Goal: Complete application form

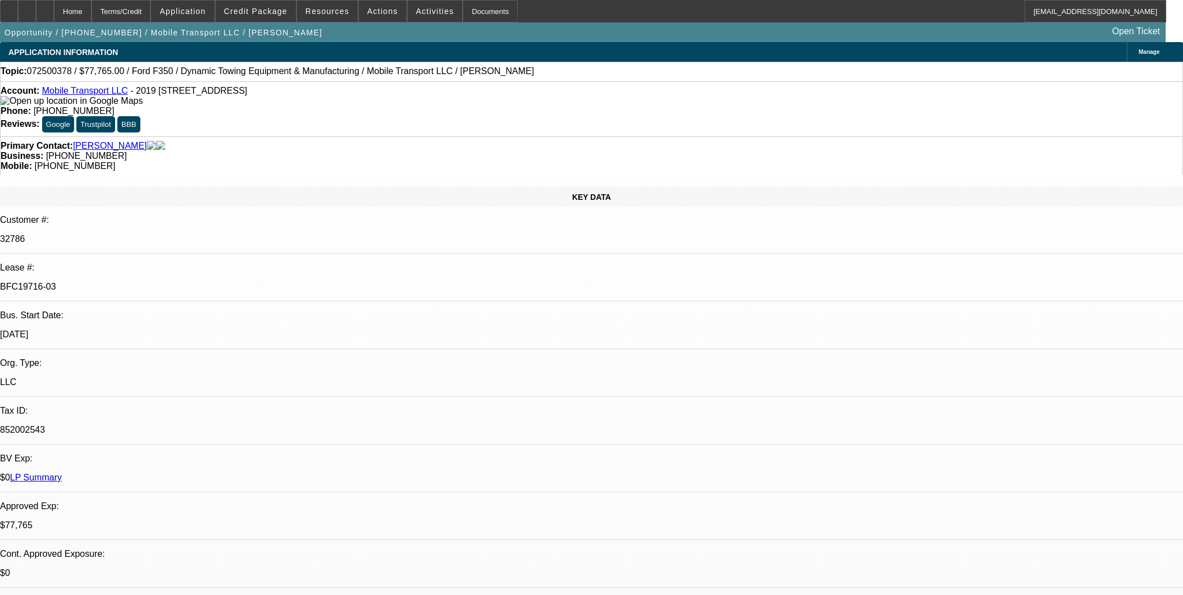
select select "0"
select select "2"
select select "0"
select select "6"
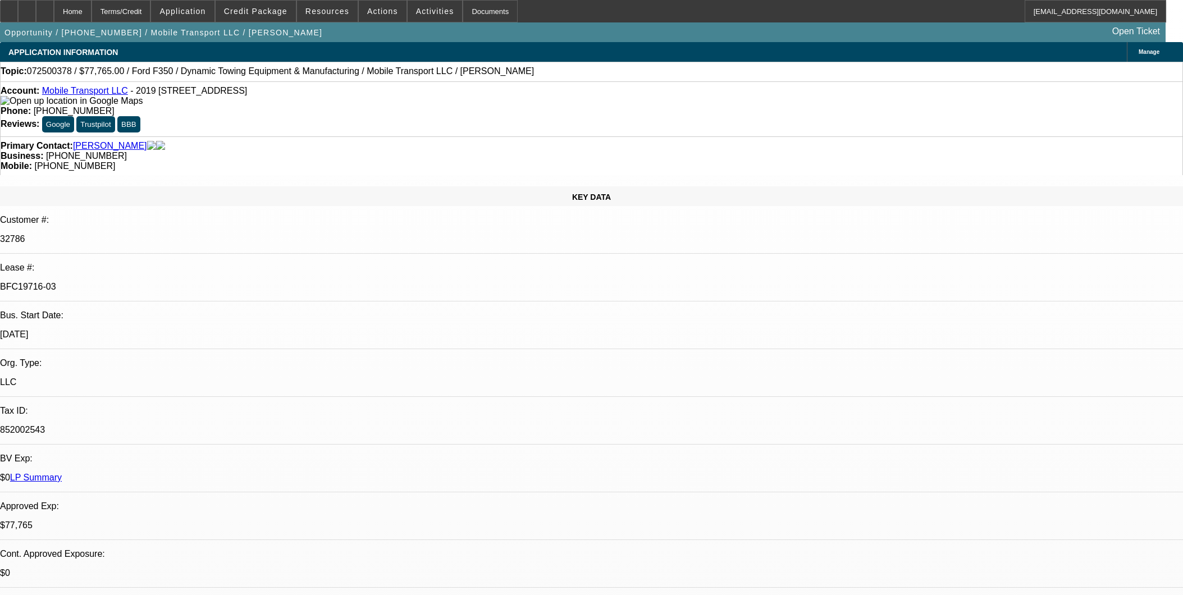
select select "0"
select select "2"
select select "0"
select select "6"
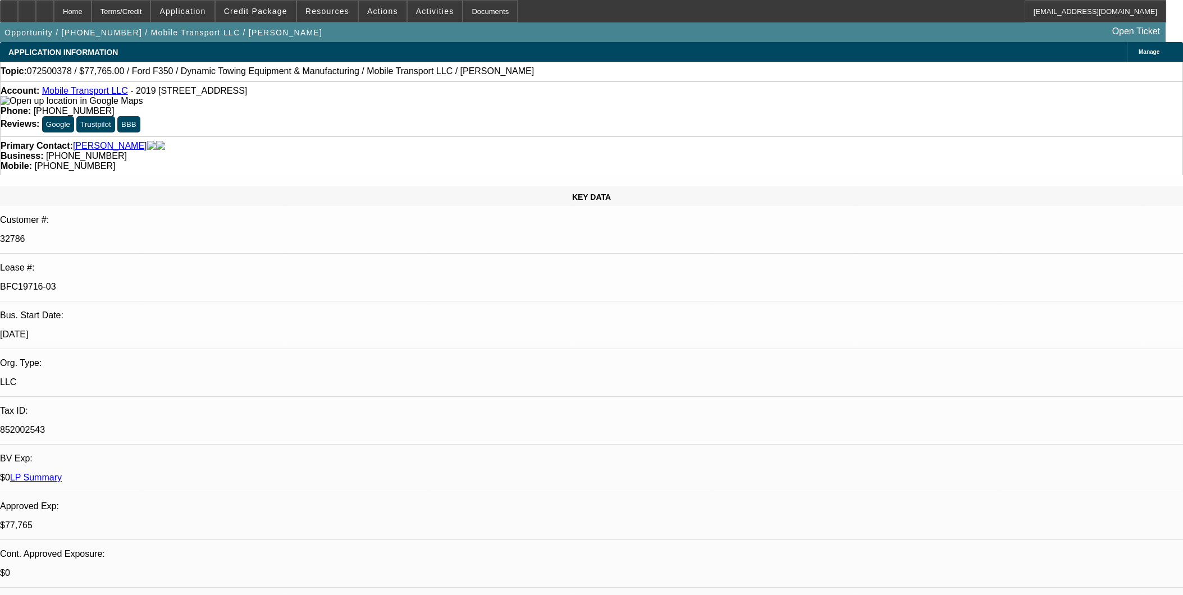
select select "0"
select select "2"
select select "0"
select select "6"
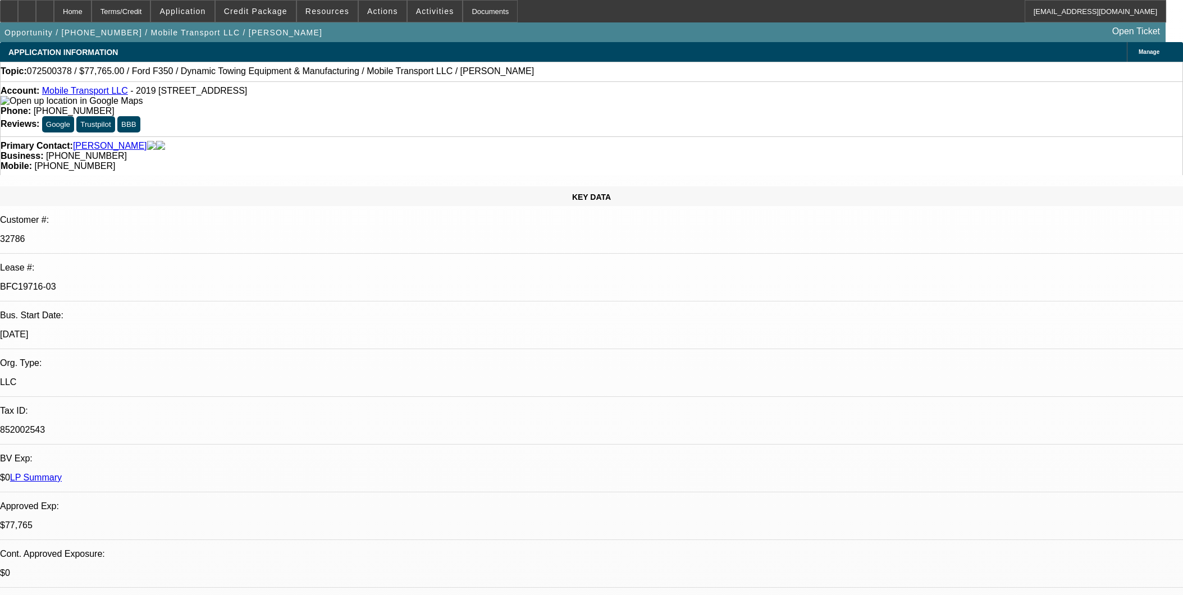
select select "0"
select select "2"
select select "0"
select select "6"
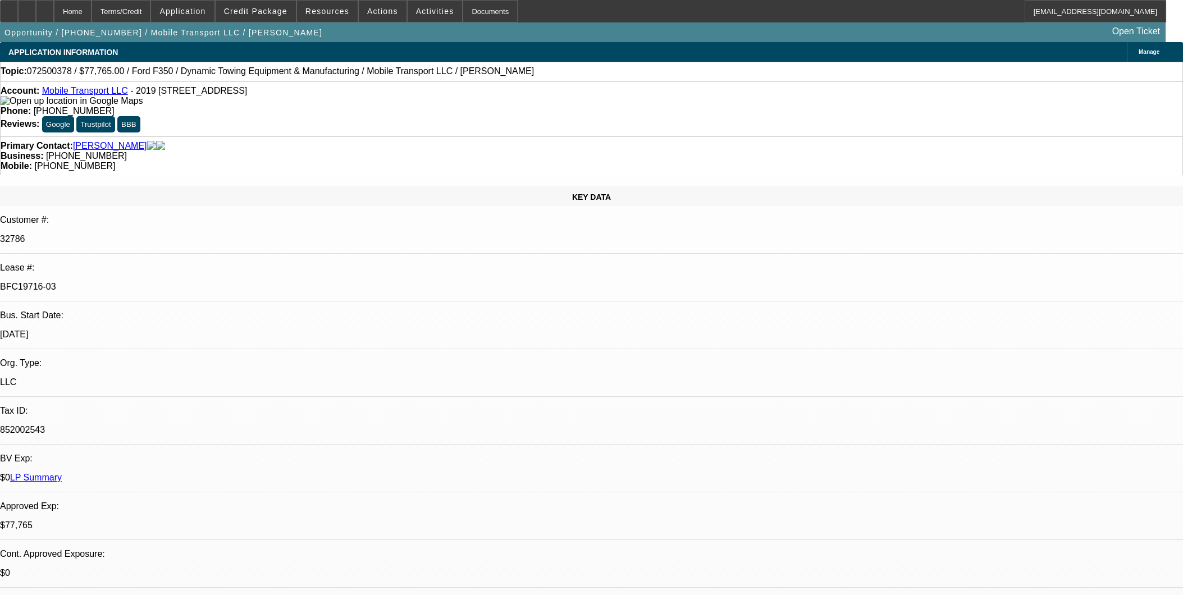
scroll to position [1185, 0]
